Goal: Information Seeking & Learning: Learn about a topic

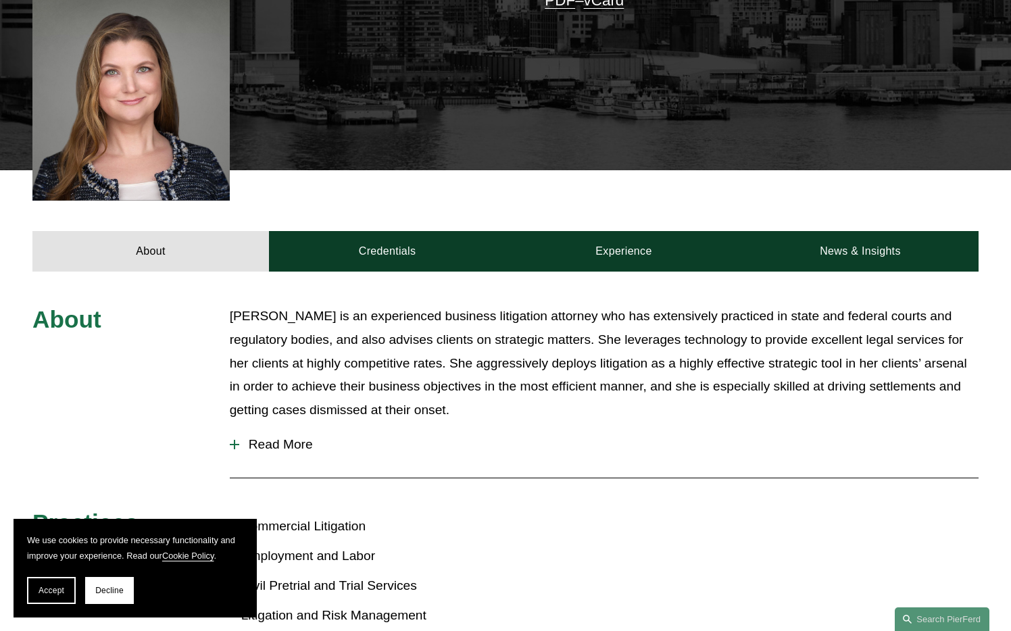
scroll to position [413, 0]
click at [253, 437] on span "Read More" at bounding box center [609, 444] width 740 height 15
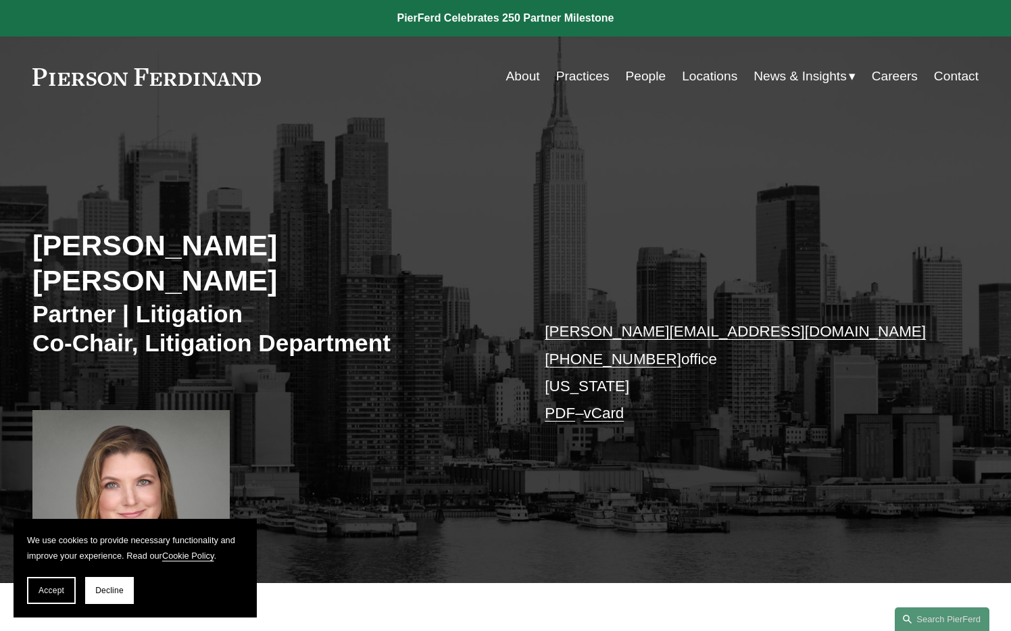
scroll to position [0, 0]
click at [508, 74] on link "About" at bounding box center [523, 77] width 34 height 26
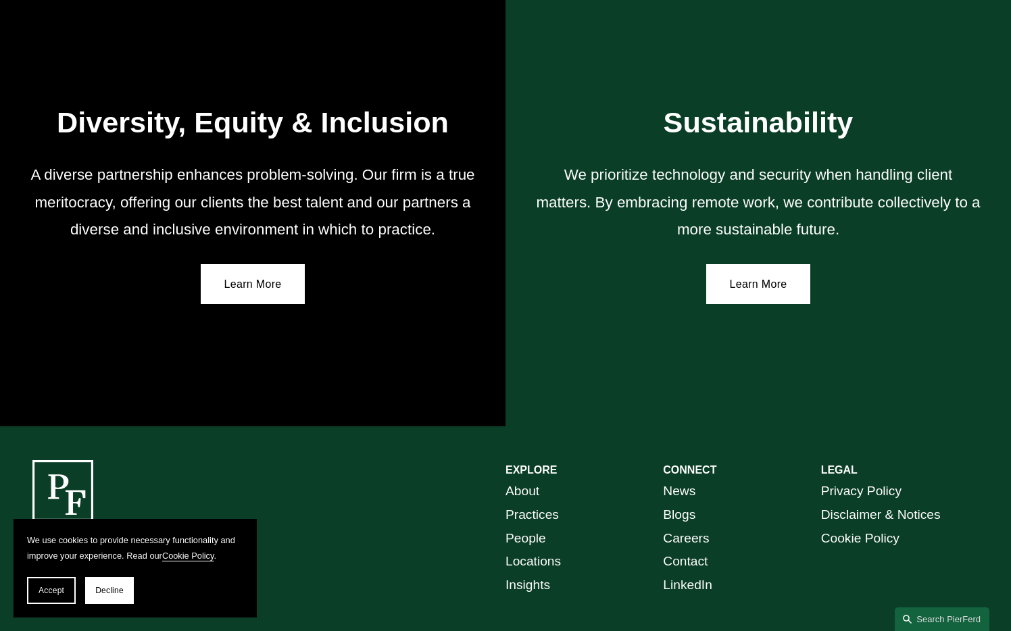
scroll to position [2250, 0]
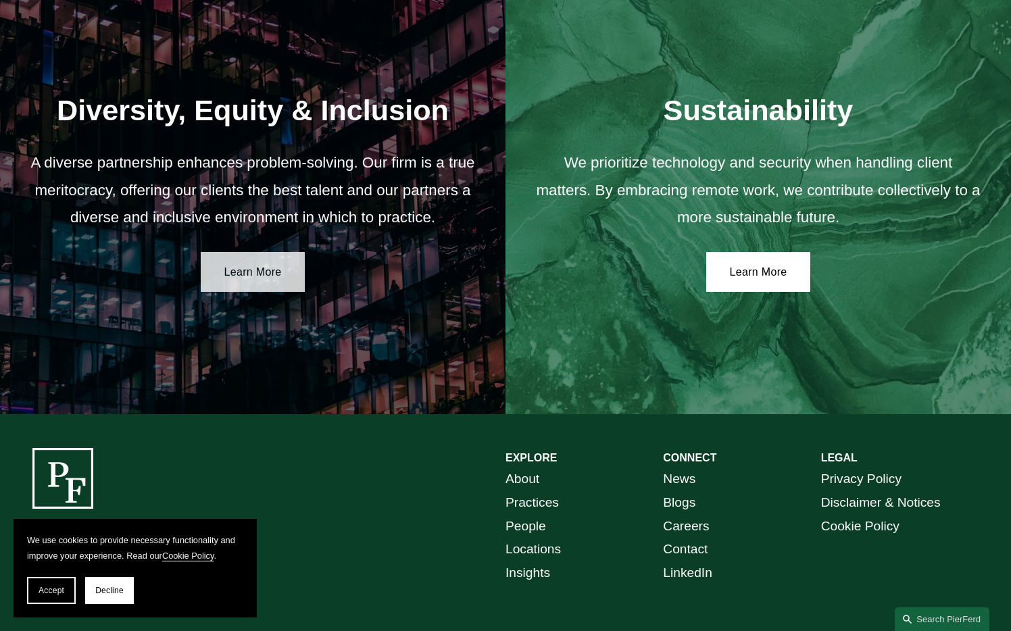
click at [270, 271] on link "Learn More" at bounding box center [253, 272] width 105 height 41
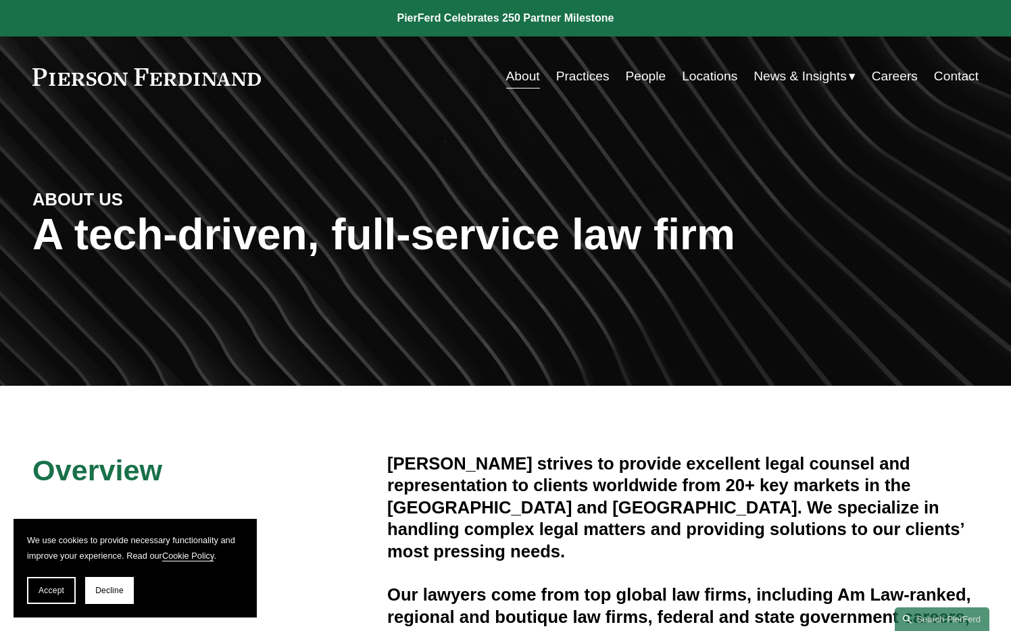
scroll to position [0, 0]
click at [637, 71] on link "People" at bounding box center [645, 77] width 41 height 26
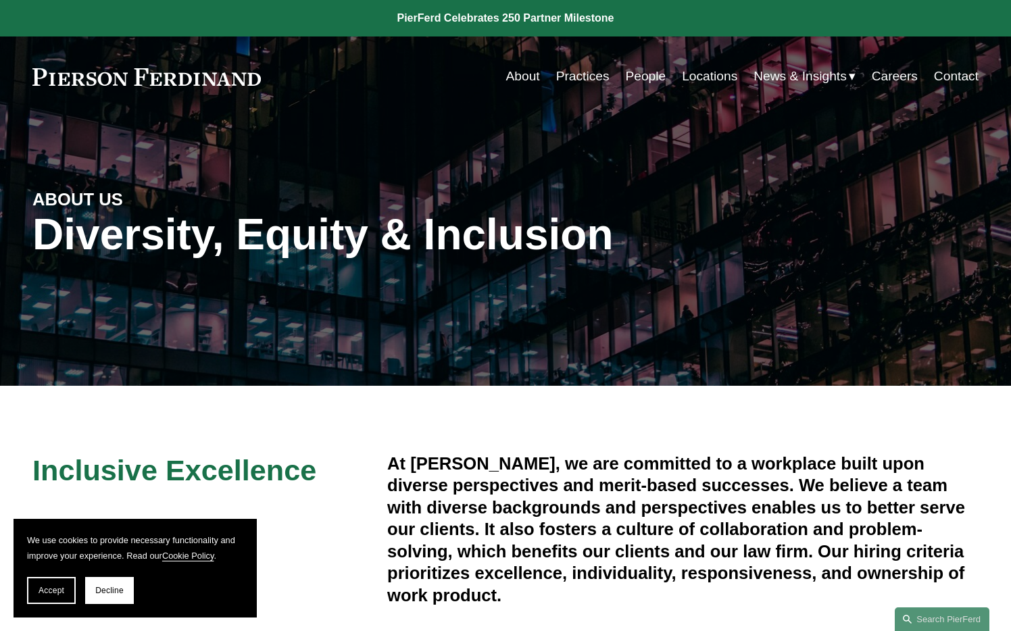
click at [270, 271] on div "Diversity, Equity & Inclusion" at bounding box center [387, 240] width 710 height 61
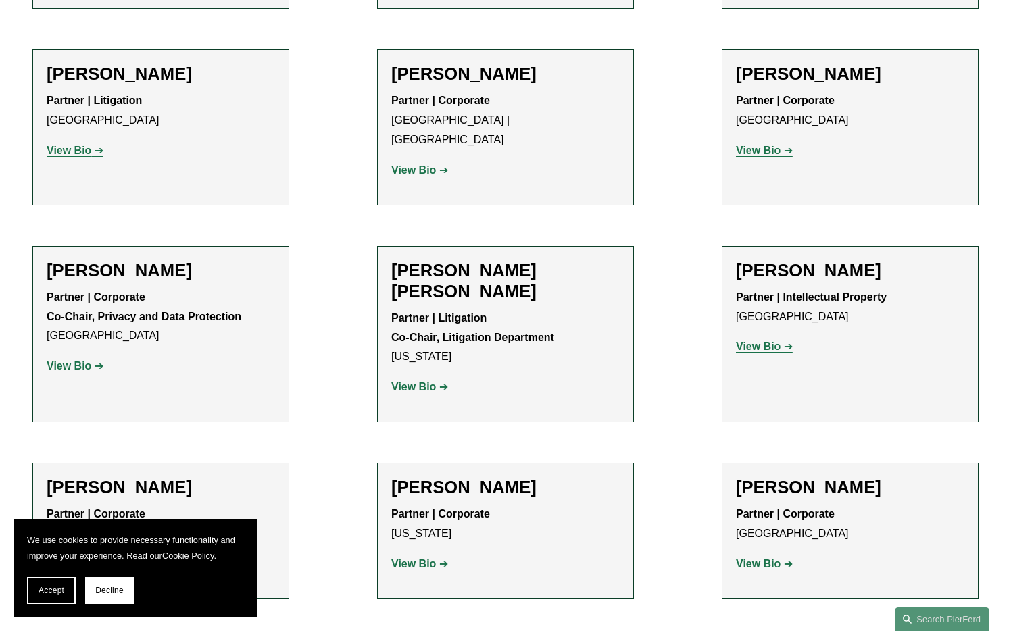
scroll to position [1683, 0]
click at [412, 381] on strong "View Bio" at bounding box center [413, 386] width 45 height 11
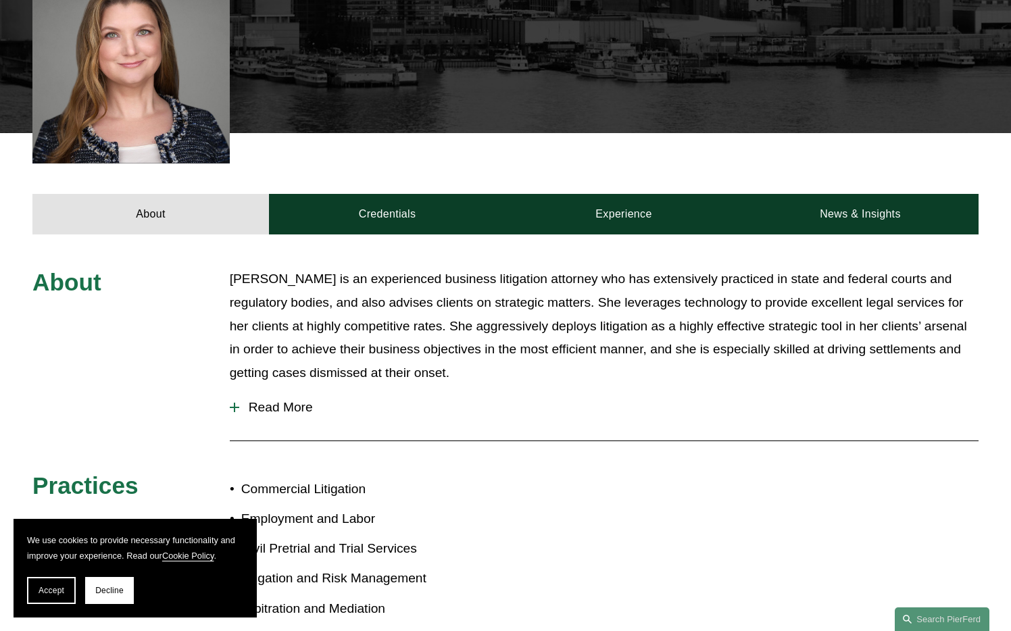
scroll to position [487, 0]
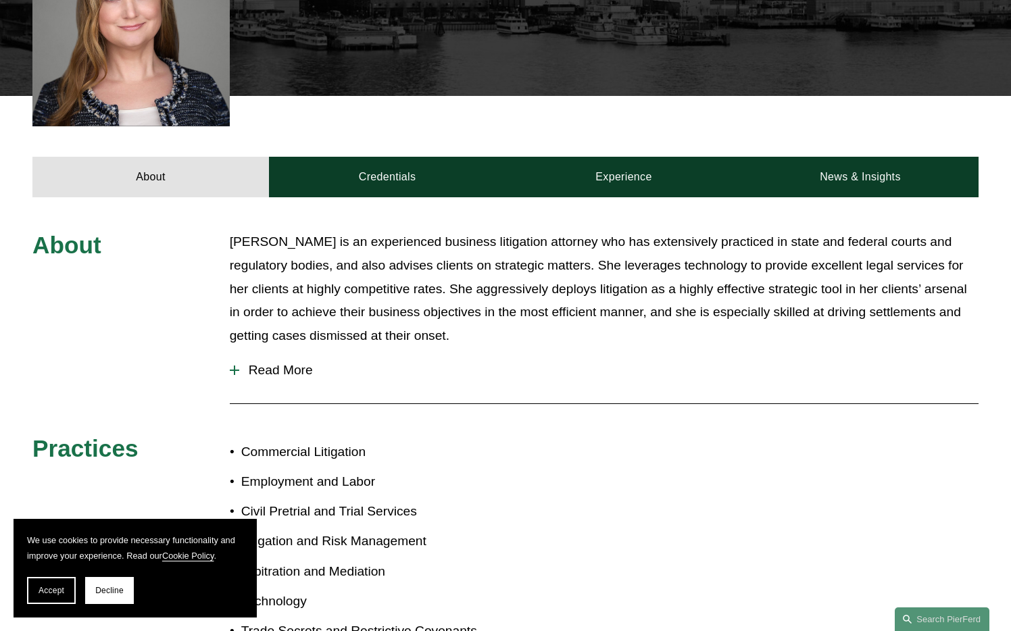
click at [287, 363] on span "Read More" at bounding box center [609, 370] width 740 height 15
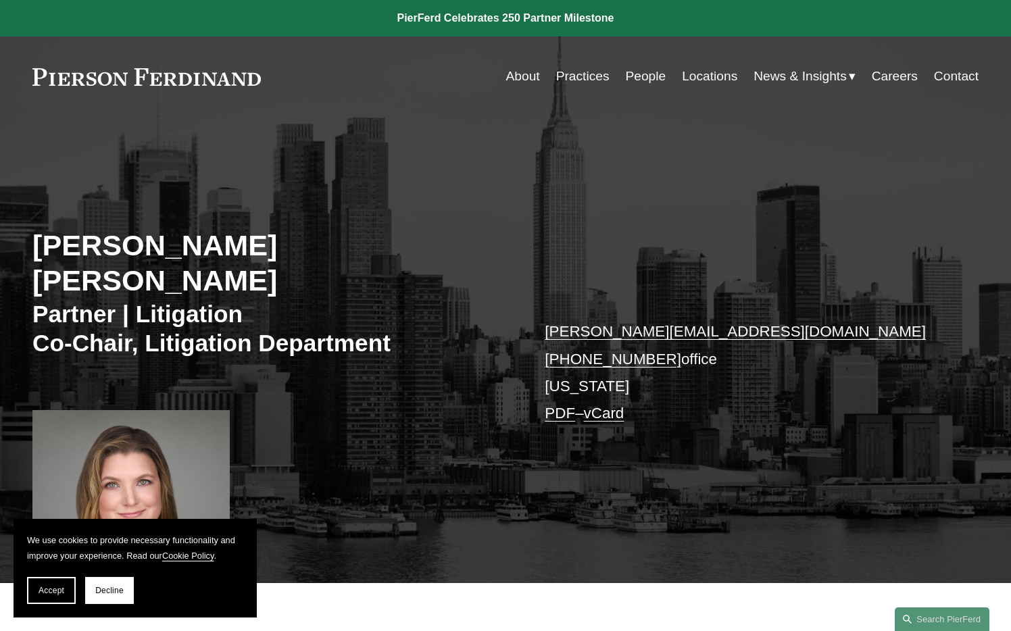
scroll to position [0, 0]
